Goal: Book appointment/travel/reservation

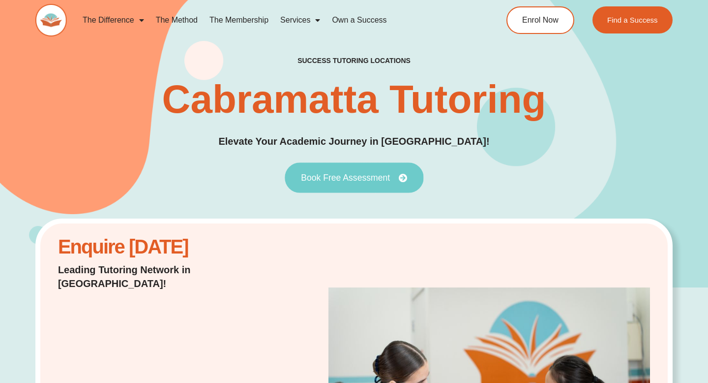
click at [330, 177] on span "Book Free Assessment" at bounding box center [345, 177] width 89 height 9
click at [313, 176] on span "Book Free Assessment" at bounding box center [345, 177] width 89 height 9
click at [366, 173] on span "Book Free Assessment" at bounding box center [345, 177] width 89 height 9
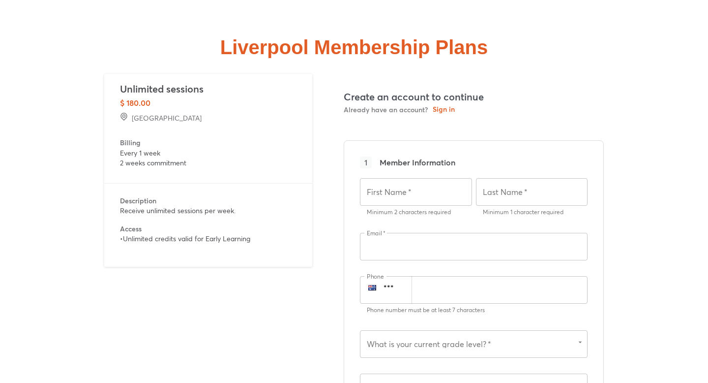
scroll to position [2240, 0]
